Goal: Information Seeking & Learning: Learn about a topic

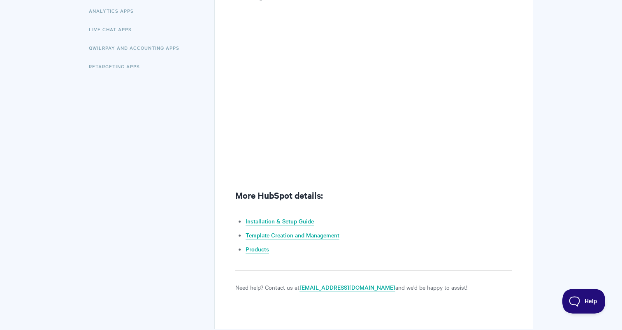
scroll to position [169, 0]
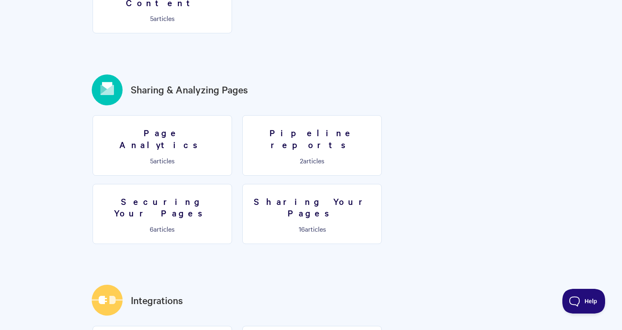
scroll to position [932, 0]
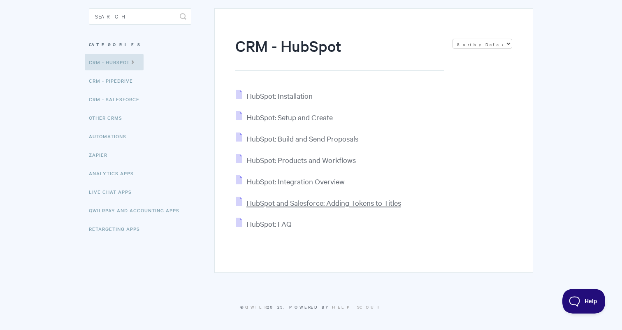
scroll to position [75, 0]
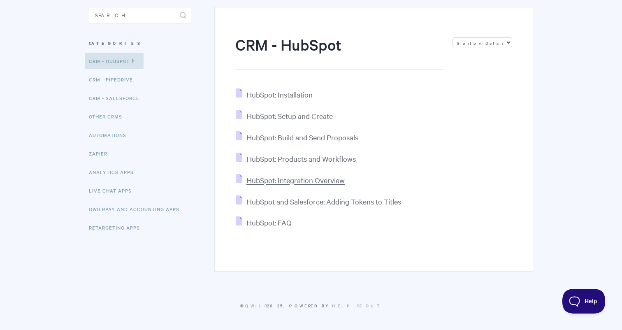
click at [274, 177] on span "HubSpot: Integration Overview" at bounding box center [296, 179] width 98 height 9
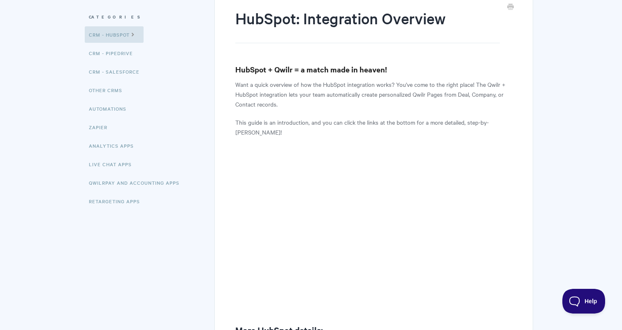
scroll to position [91, 0]
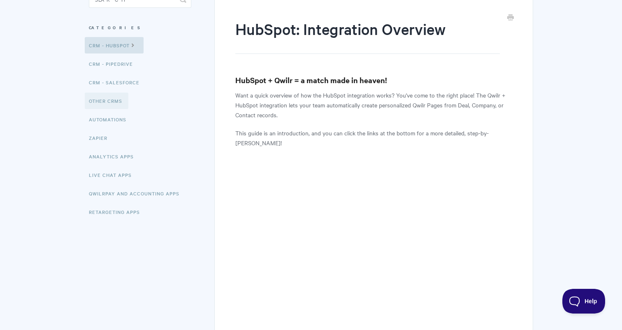
click at [105, 101] on link "Other CRMs" at bounding box center [107, 101] width 44 height 16
